Goal: Obtain resource: Obtain resource

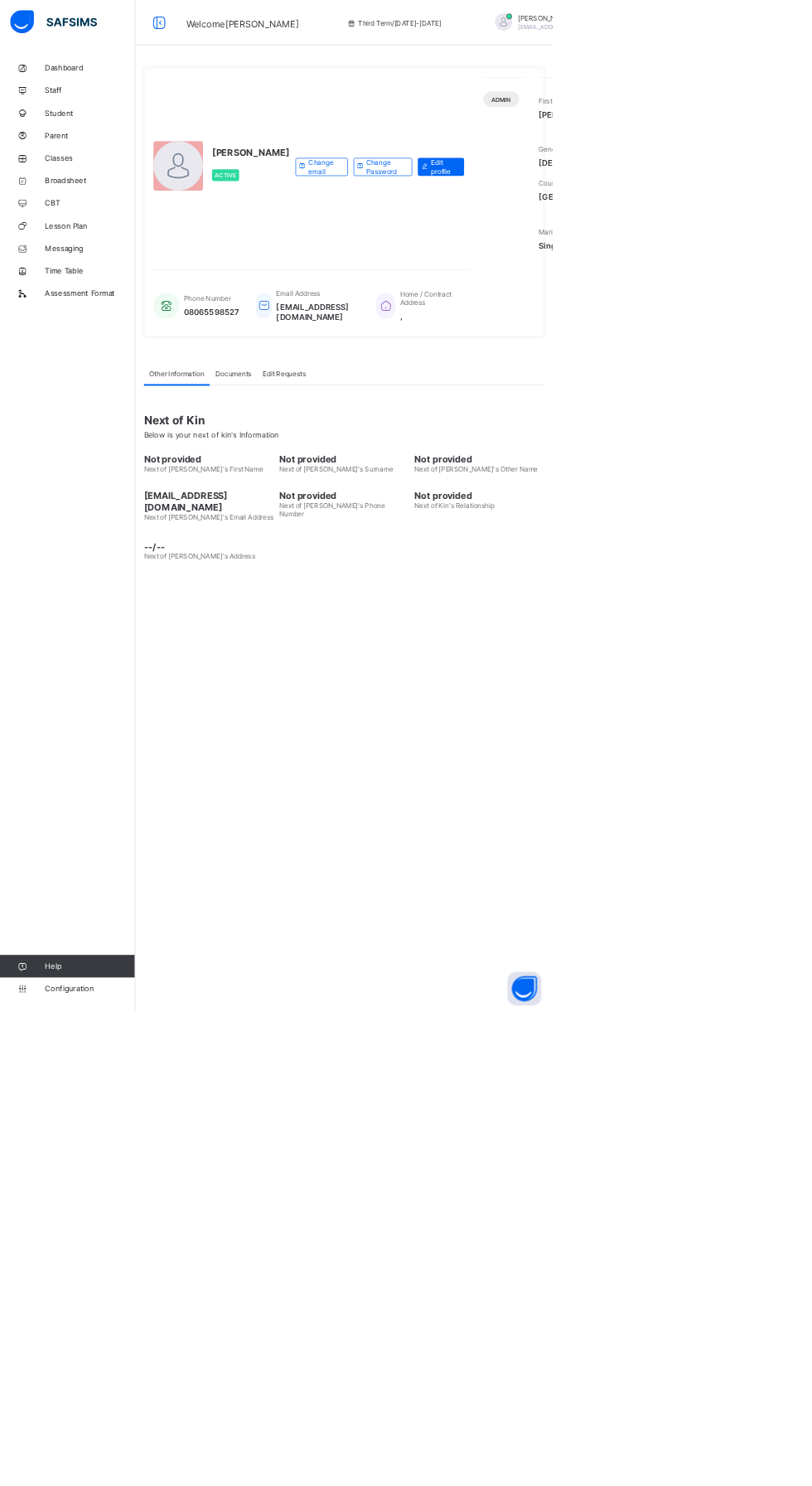
click at [107, 257] on link "Broadsheet" at bounding box center [99, 265] width 198 height 33
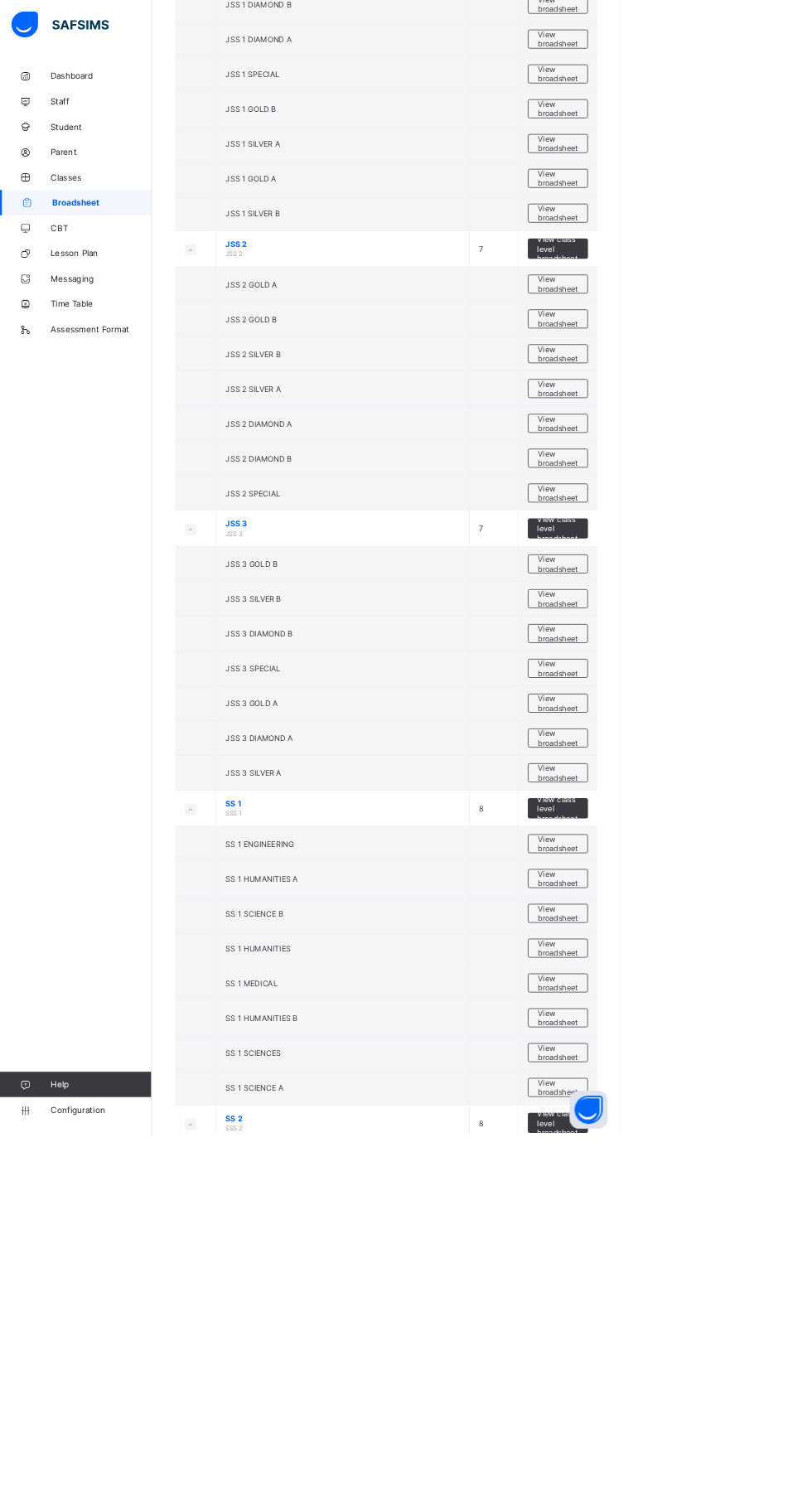
scroll to position [3478, 0]
click at [722, 1295] on span "View broadsheet" at bounding box center [731, 1287] width 52 height 25
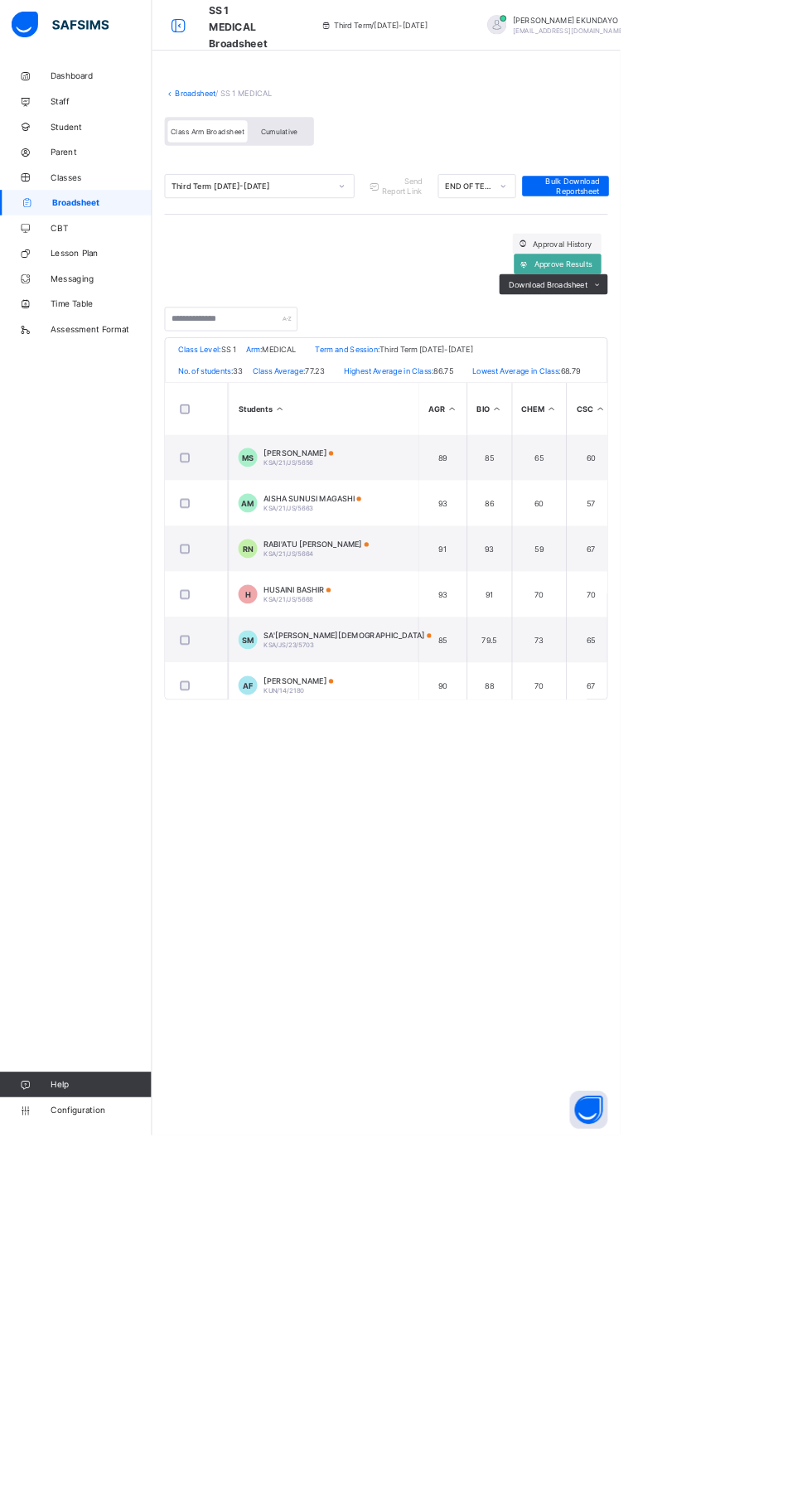
click at [387, 161] on div "Cumulative" at bounding box center [366, 172] width 83 height 29
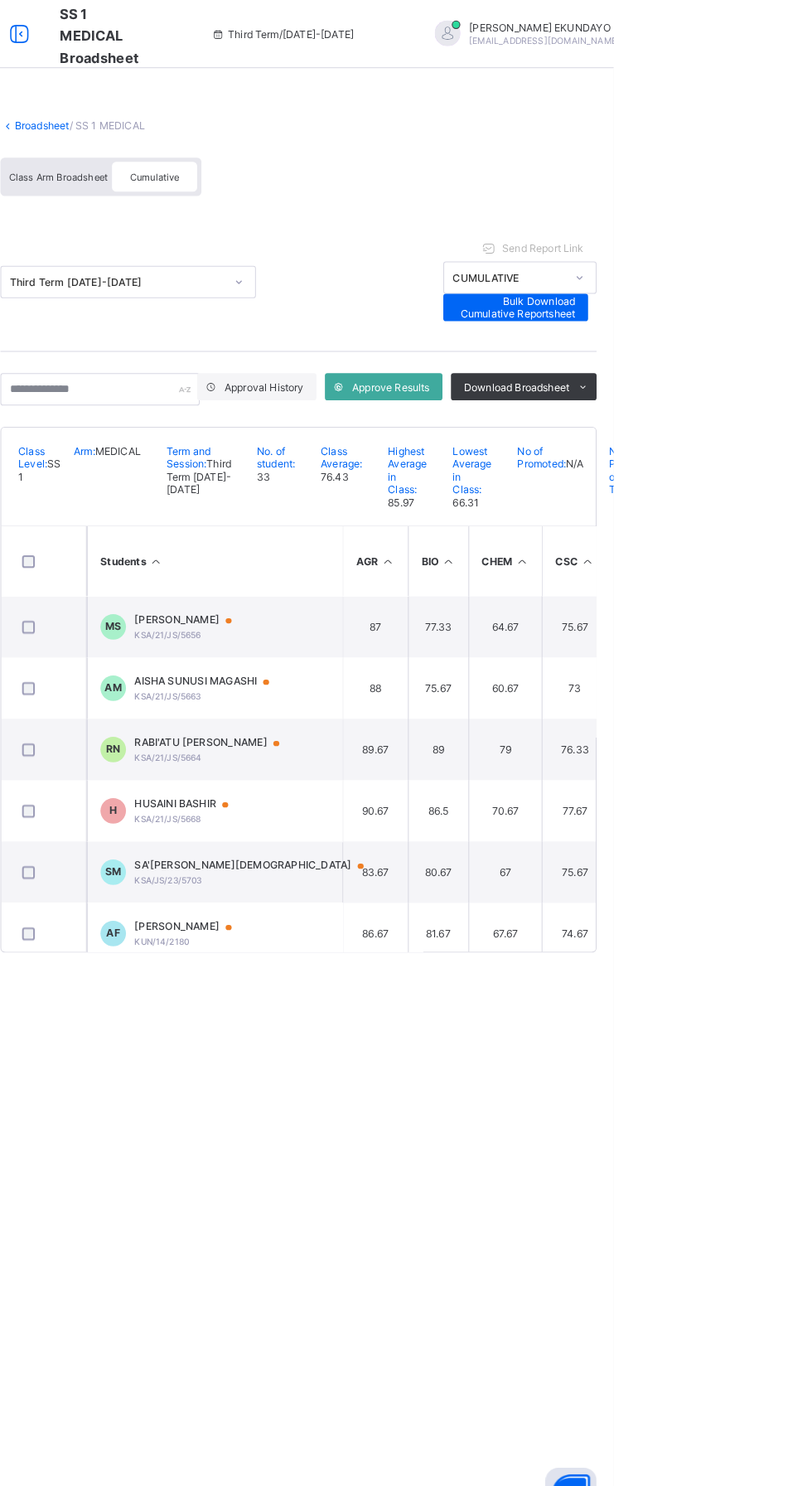
click at [731, 290] on span "Bulk Download Cumulative Reportsheet" at bounding box center [716, 299] width 116 height 25
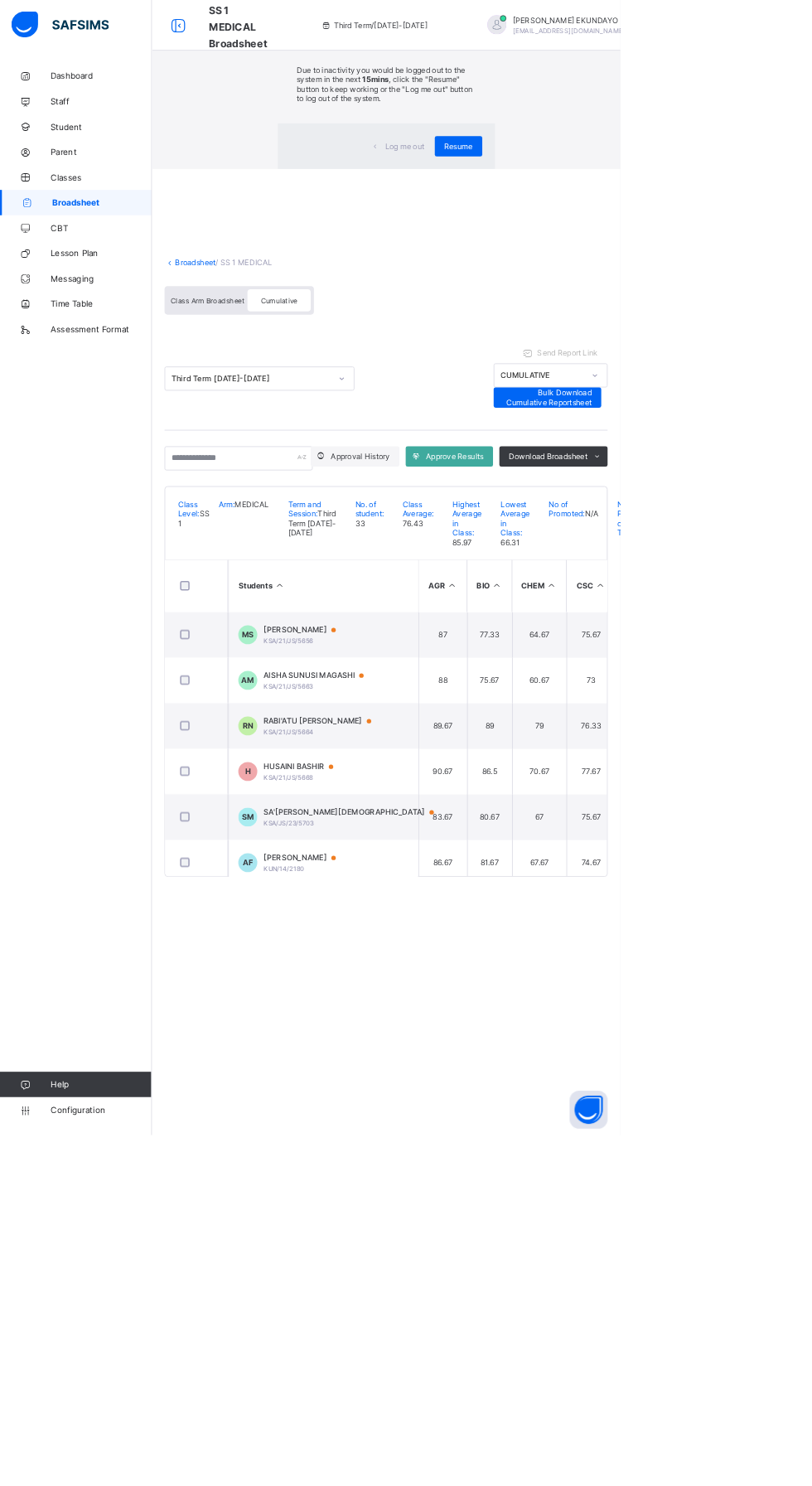
click at [618, 197] on span "Resume" at bounding box center [600, 191] width 38 height 13
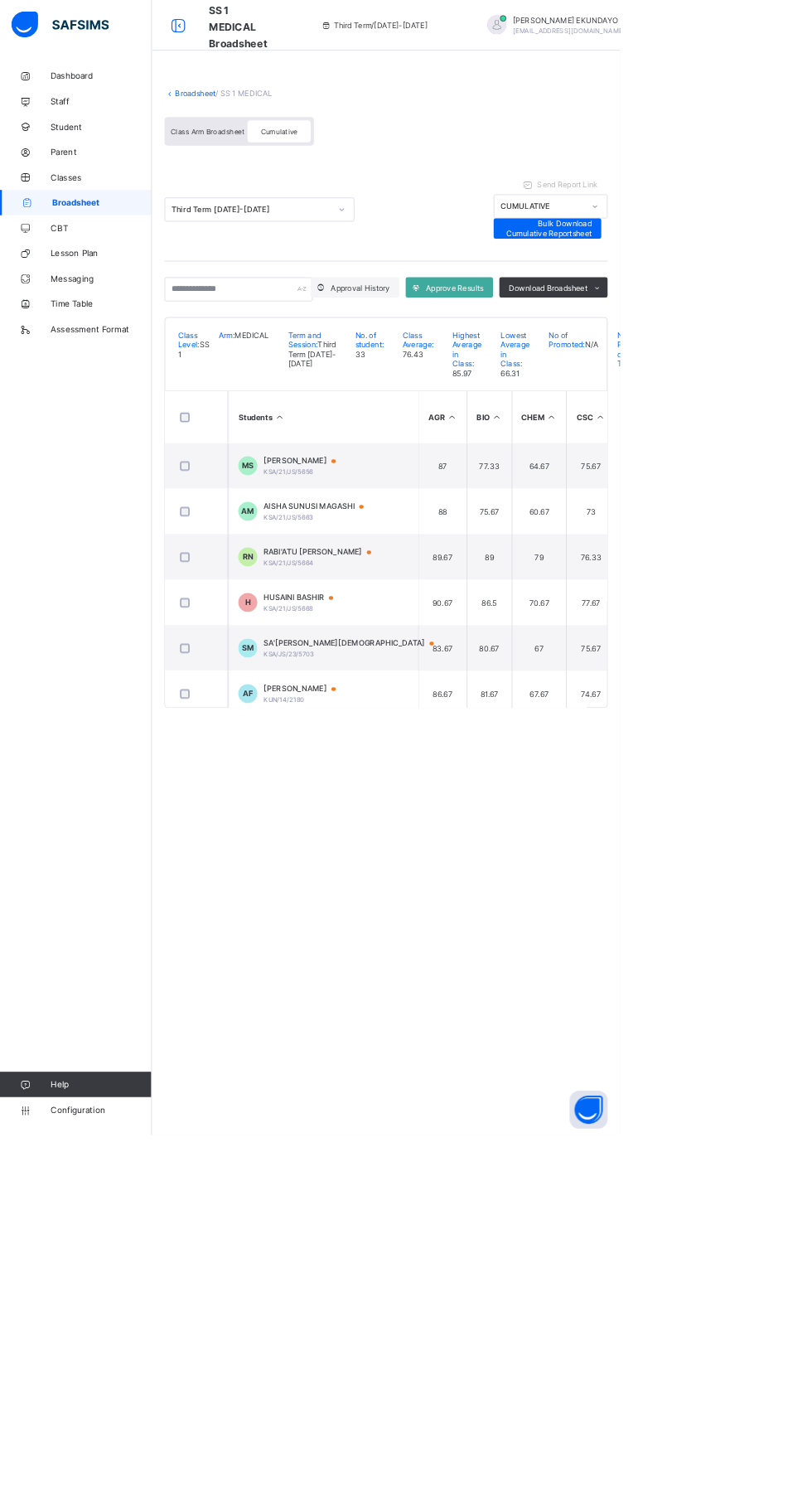
click at [187, 166] on span "Student" at bounding box center [132, 166] width 133 height 14
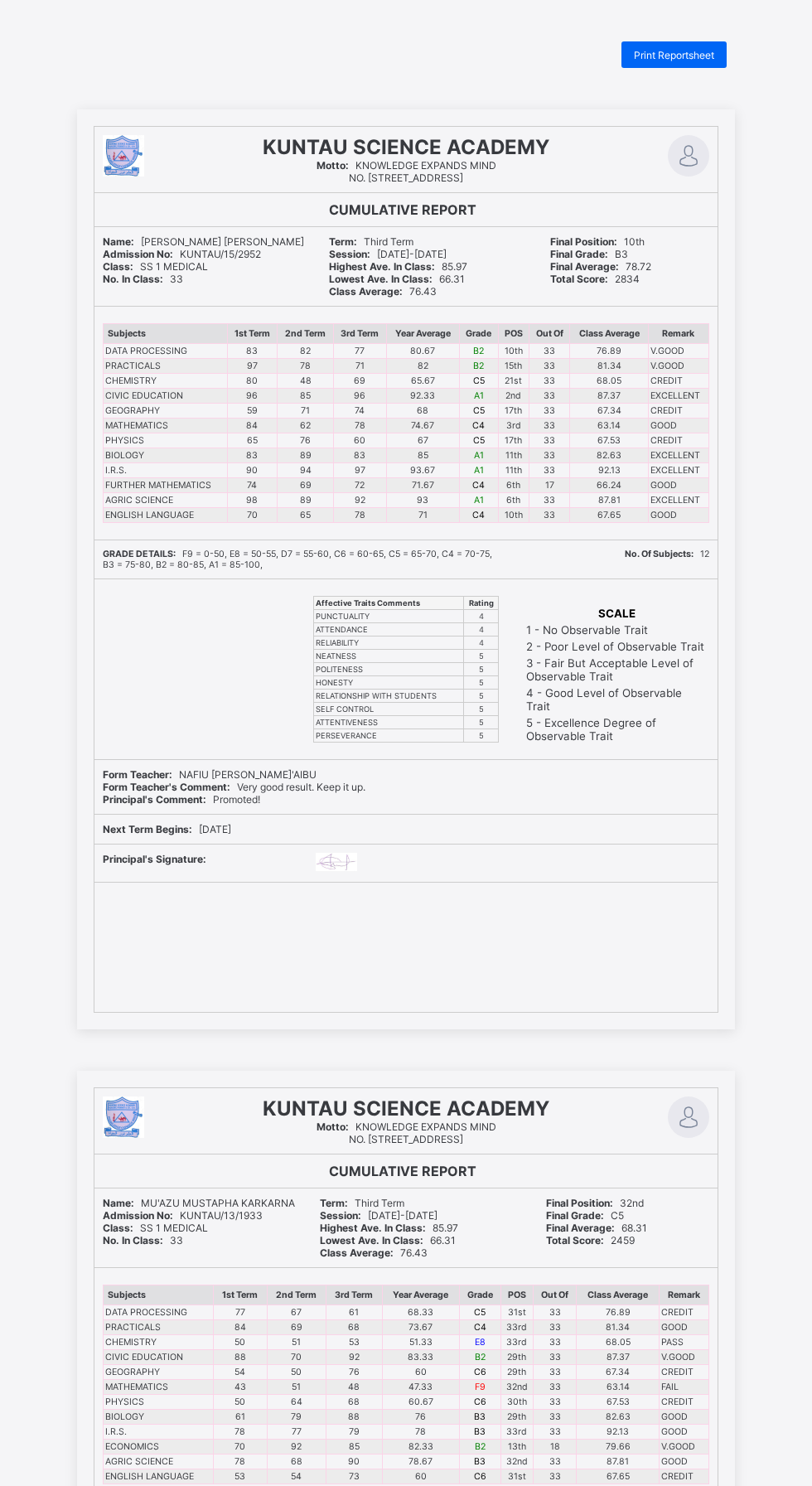
click at [694, 54] on span "Print Reportsheet" at bounding box center [674, 55] width 80 height 13
click at [685, 54] on span "Print Reportsheet" at bounding box center [674, 55] width 80 height 13
click at [693, 46] on div "Print Reportsheet" at bounding box center [674, 54] width 105 height 26
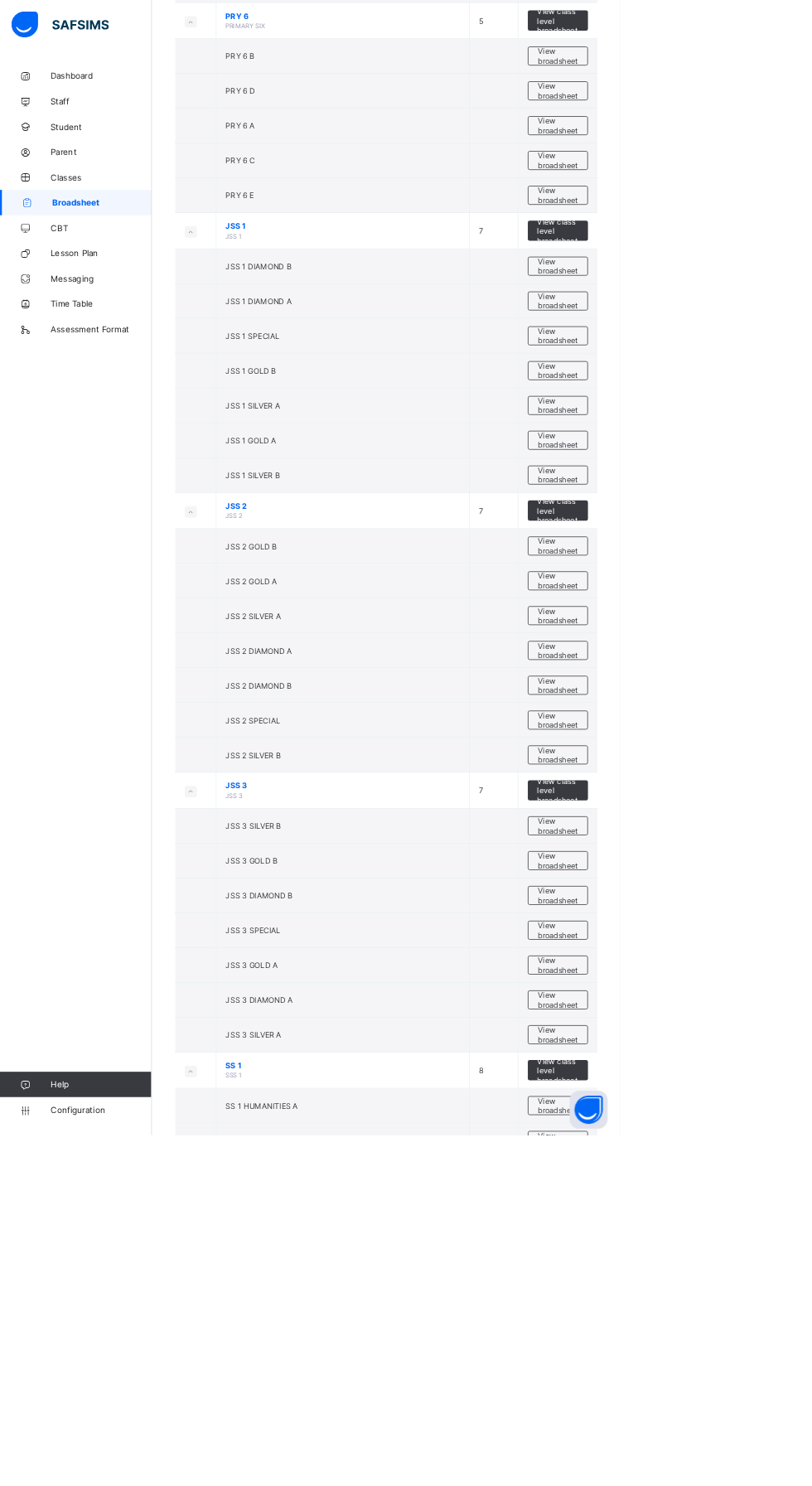
scroll to position [3495, 0]
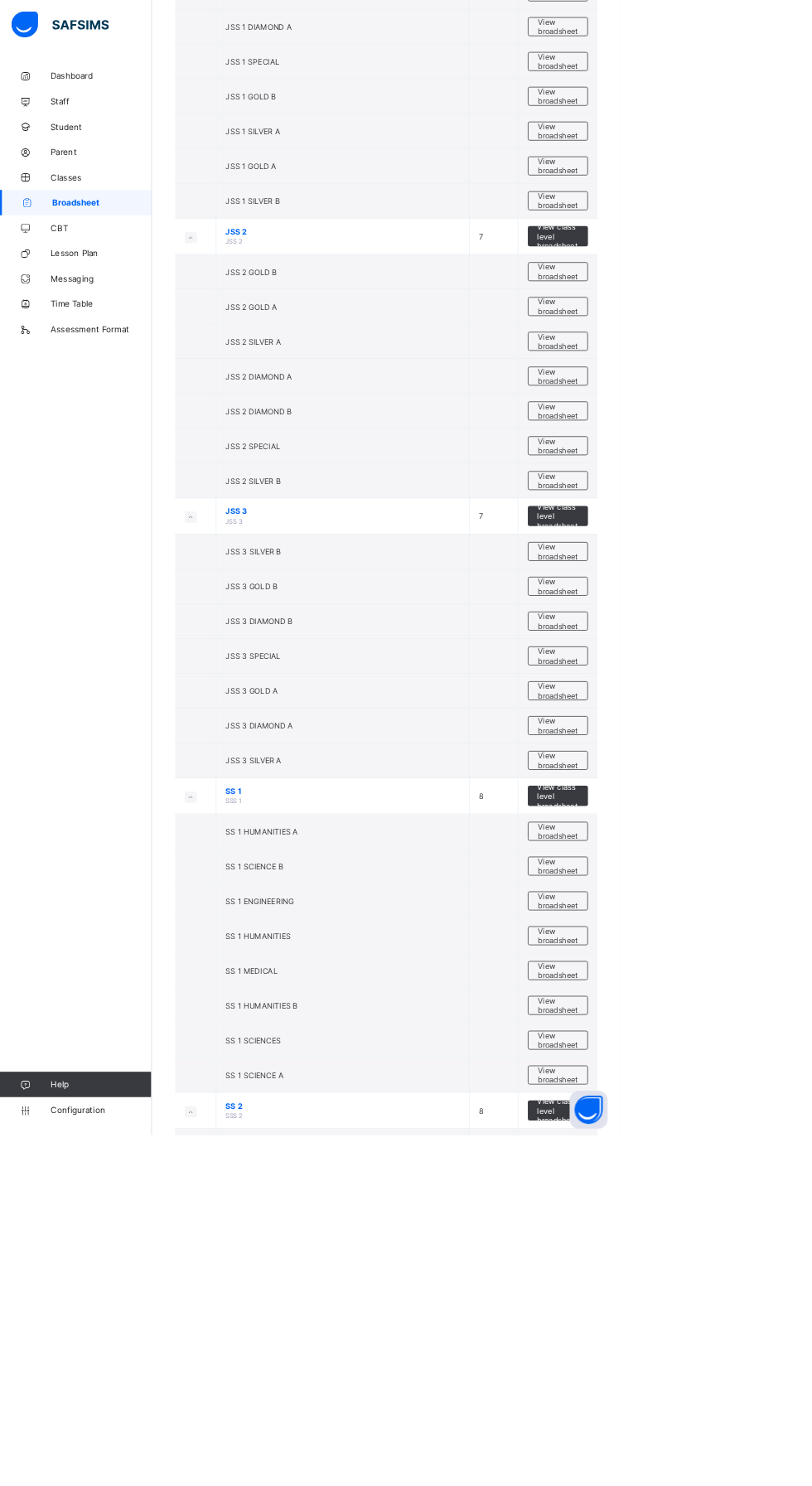
click at [740, 1225] on span "View broadsheet" at bounding box center [731, 1225] width 52 height 25
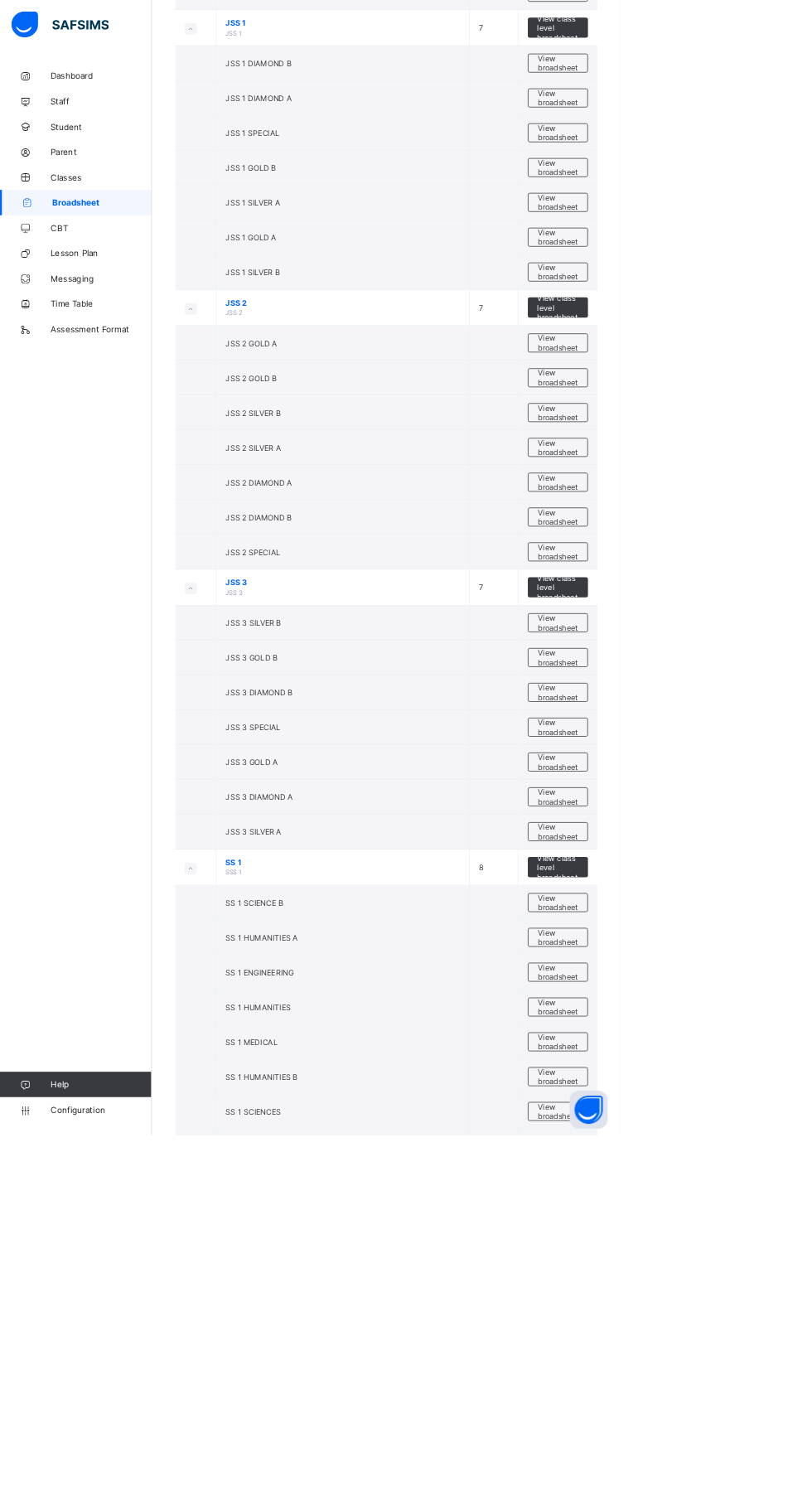
scroll to position [3405, 0]
click at [726, 1361] on span "View broadsheet" at bounding box center [731, 1360] width 52 height 25
